Goal: Task Accomplishment & Management: Use online tool/utility

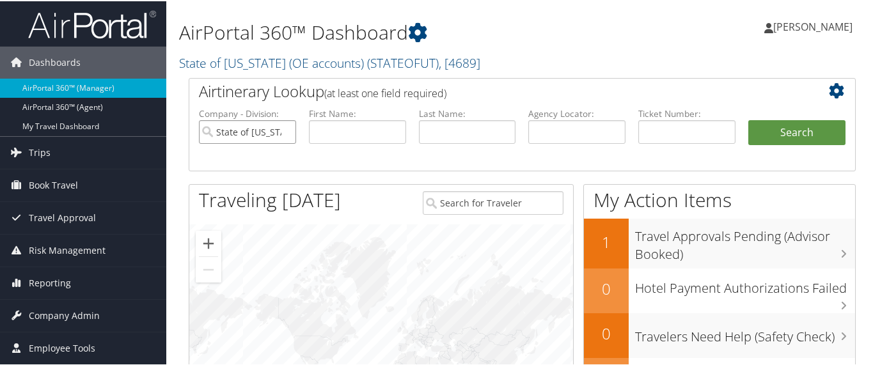
click at [285, 131] on input "State of Utah (OE accounts)" at bounding box center [247, 131] width 97 height 24
click at [656, 133] on input "text" at bounding box center [686, 131] width 97 height 24
paste input "8900897701045"
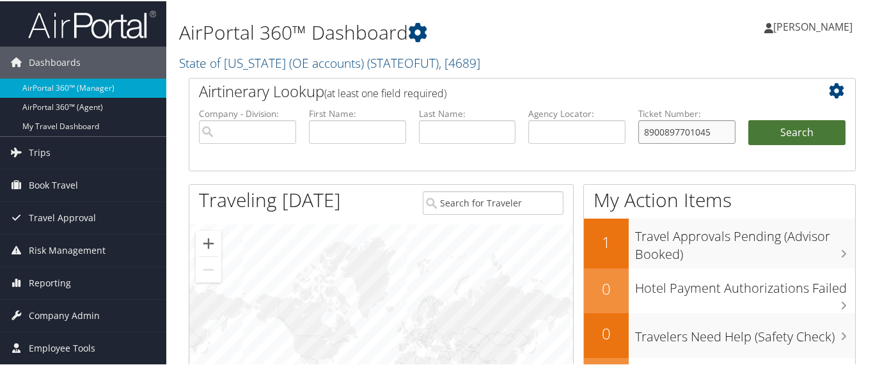
type input "8900897701045"
click at [821, 130] on button "Search" at bounding box center [796, 132] width 97 height 26
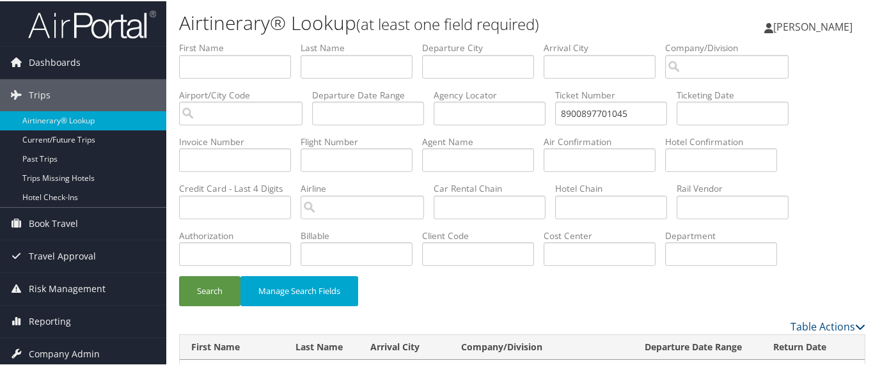
scroll to position [46, 0]
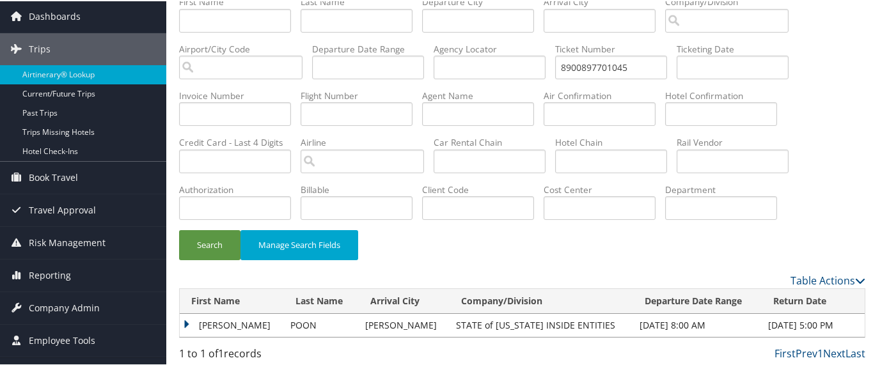
click at [184, 322] on td "[PERSON_NAME]" at bounding box center [232, 324] width 104 height 23
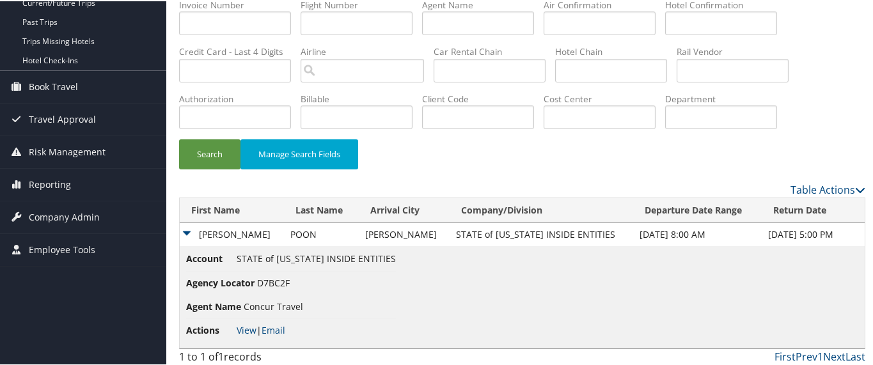
scroll to position [139, 0]
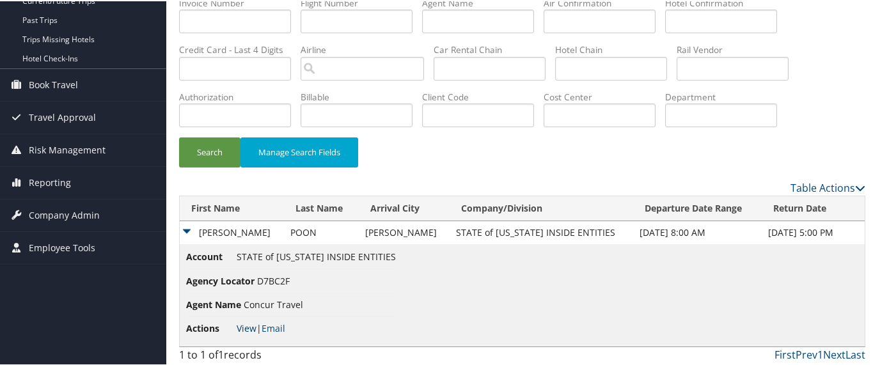
click at [239, 328] on link "View" at bounding box center [247, 327] width 20 height 12
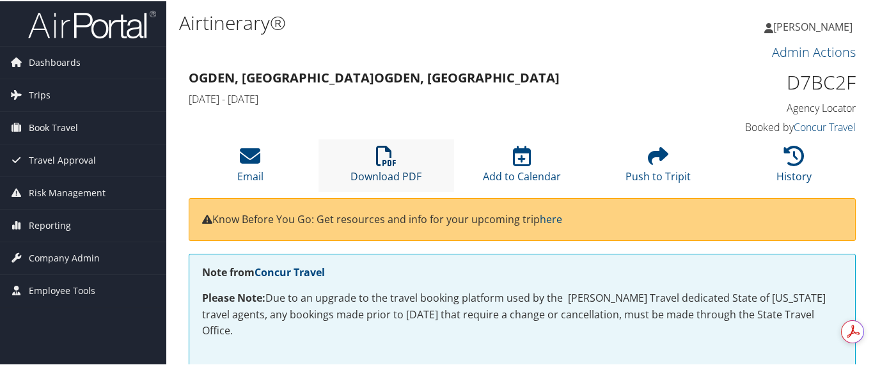
click at [391, 164] on icon at bounding box center [386, 155] width 20 height 20
